Goal: Transaction & Acquisition: Purchase product/service

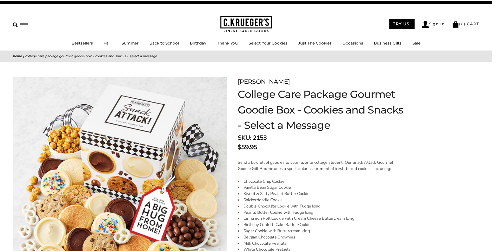
scroll to position [9, 0]
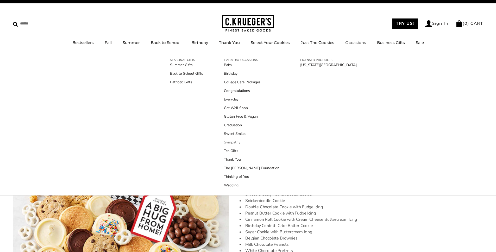
click at [228, 143] on link "Sympathy" at bounding box center [251, 141] width 55 height 5
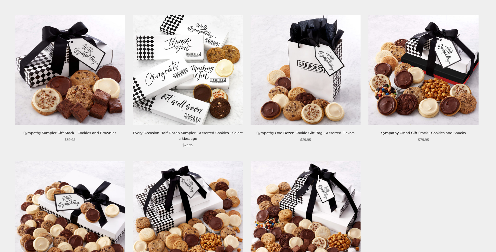
scroll to position [93, 0]
click at [60, 82] on img at bounding box center [70, 70] width 110 height 110
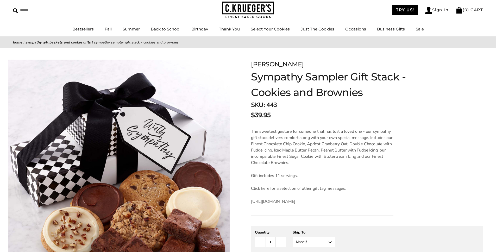
scroll to position [101, 0]
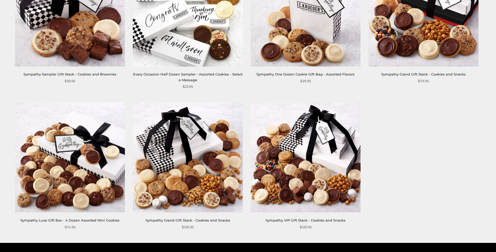
scroll to position [150, 0]
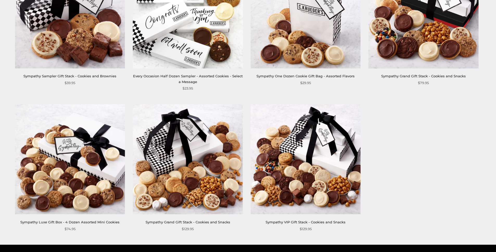
click at [426, 37] on img at bounding box center [423, 13] width 110 height 110
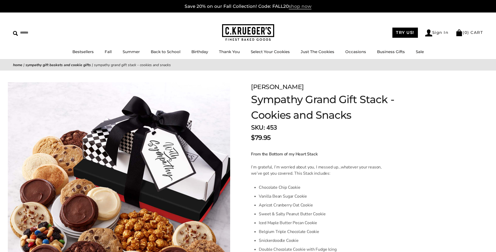
click at [300, 7] on span "shop now" at bounding box center [299, 7] width 23 height 6
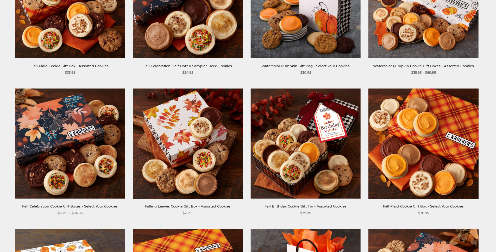
scroll to position [139, 0]
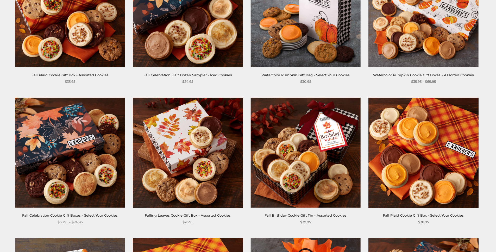
click at [74, 39] on img at bounding box center [70, 12] width 110 height 110
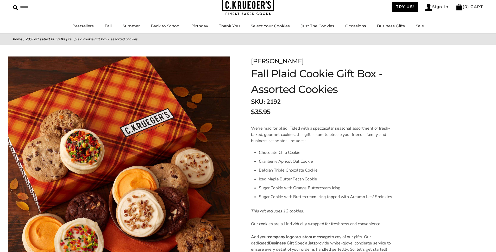
scroll to position [33, 0]
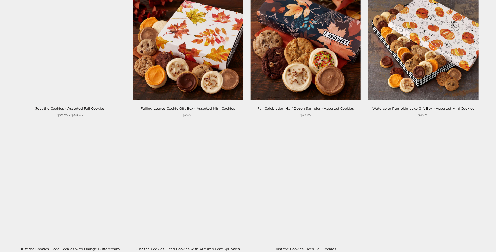
scroll to position [666, 0]
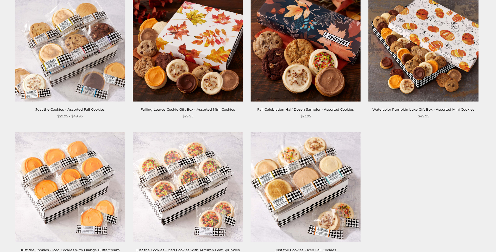
click at [440, 111] on link "Watercolor Pumpkin Luxe Gift Box - Assorted Mini Cookies" at bounding box center [423, 109] width 102 height 4
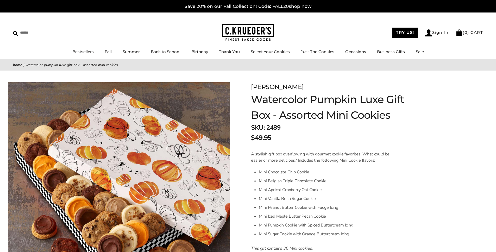
drag, startPoint x: 253, startPoint y: 86, endPoint x: 293, endPoint y: 88, distance: 39.6
click at [293, 88] on div "[PERSON_NAME]" at bounding box center [334, 86] width 166 height 9
copy div "[PERSON_NAME]"
